Goal: Task Accomplishment & Management: Use online tool/utility

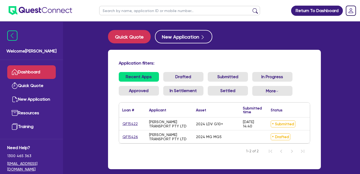
click at [32, 71] on link "Dashboard" at bounding box center [31, 72] width 48 height 14
click at [167, 59] on div "Application filters: Recent Apps Drafted Submitted In Progress Approved In Sett…" at bounding box center [214, 109] width 213 height 119
drag, startPoint x: 257, startPoint y: 125, endPoint x: 219, endPoint y: 120, distance: 37.9
click at [219, 120] on div "QF15422 [PERSON_NAME] TRANSPORT PTY LTD 2024 LDV G10+ [DATE] 14:40 Submitted $3…" at bounding box center [244, 124] width 251 height 13
click at [201, 53] on div "Application filters: Recent Apps Drafted Submitted In Progress Approved In Sett…" at bounding box center [214, 109] width 213 height 119
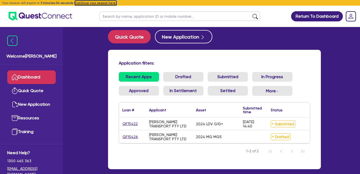
click at [93, 2] on button "Continue your session here." at bounding box center [96, 3] width 42 height 5
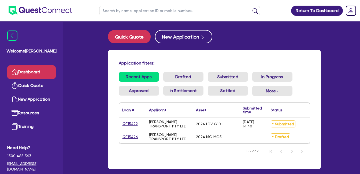
click at [29, 72] on link "Dashboard" at bounding box center [31, 72] width 48 height 14
click at [36, 73] on link "Dashboard" at bounding box center [31, 72] width 48 height 14
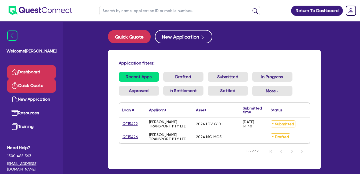
click at [41, 88] on link "Quick Quote" at bounding box center [31, 86] width 48 height 14
select select "Quest Finance - Own Book"
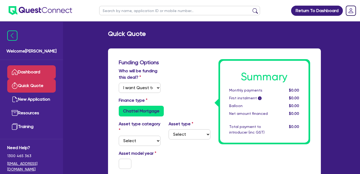
click at [40, 74] on link "Dashboard" at bounding box center [31, 72] width 48 height 14
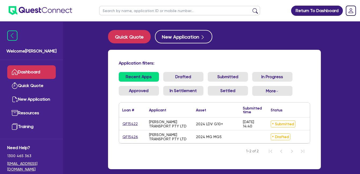
scroll to position [32, 0]
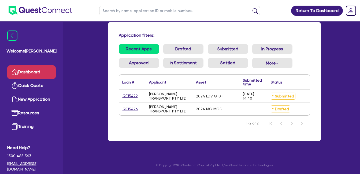
click at [32, 74] on link "Dashboard" at bounding box center [31, 72] width 48 height 14
click at [143, 46] on link "Recent Apps" at bounding box center [139, 49] width 40 height 10
click at [28, 72] on link "Dashboard" at bounding box center [31, 72] width 48 height 14
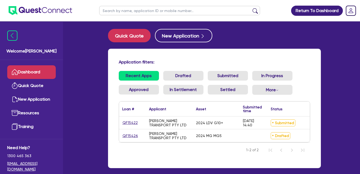
scroll to position [0, 0]
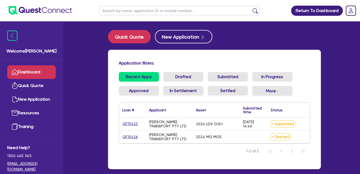
click at [34, 74] on link "Dashboard" at bounding box center [31, 72] width 48 height 14
click at [32, 73] on link "Dashboard" at bounding box center [31, 72] width 48 height 14
drag, startPoint x: 154, startPoint y: 63, endPoint x: 117, endPoint y: 67, distance: 37.0
click at [117, 67] on div "Application filters:" at bounding box center [214, 64] width 199 height 7
drag, startPoint x: 117, startPoint y: 67, endPoint x: 165, endPoint y: 62, distance: 48.0
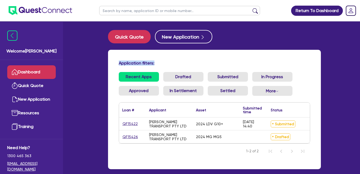
click at [165, 62] on h4 "Application filters:" at bounding box center [214, 63] width 191 height 5
click at [30, 75] on link "Dashboard" at bounding box center [31, 72] width 48 height 14
